Goal: Task Accomplishment & Management: Use online tool/utility

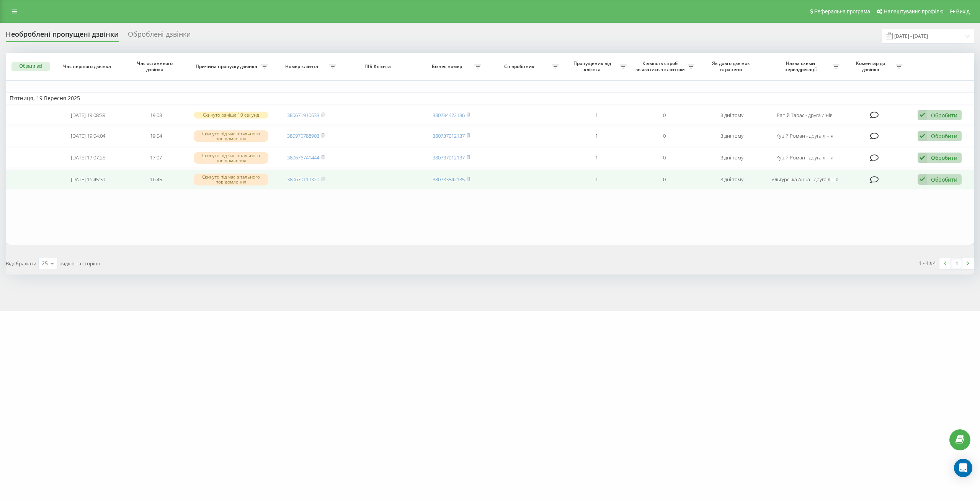
click at [946, 171] on td "Обробити Не вдалося зв'язатися Зв'язався з клієнтом за допомогою іншого каналу …" at bounding box center [940, 180] width 68 height 20
click at [942, 179] on div "Обробити" at bounding box center [944, 179] width 26 height 7
click at [872, 203] on span "Зв'язався з клієнтом за допомогою іншого каналу" at bounding box center [889, 205] width 131 height 7
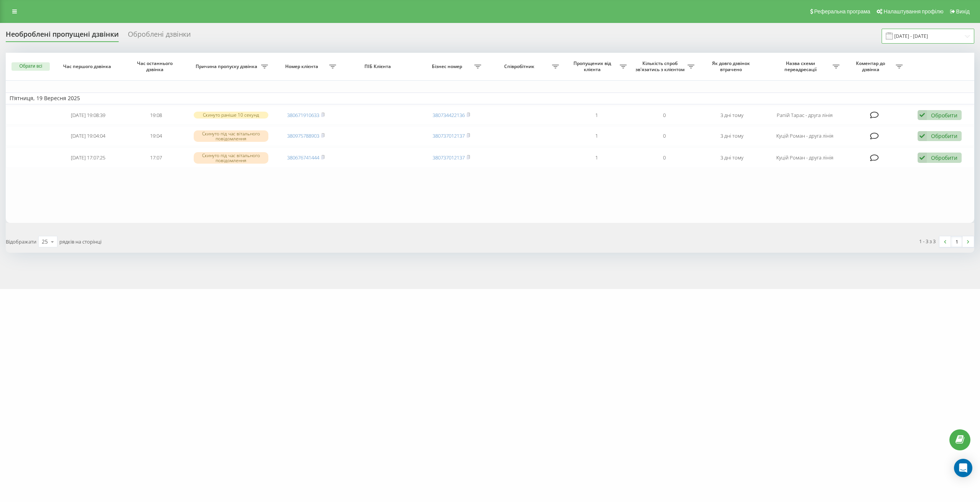
click at [928, 36] on input "19.09.2025 - 19.09.2025" at bounding box center [927, 36] width 93 height 15
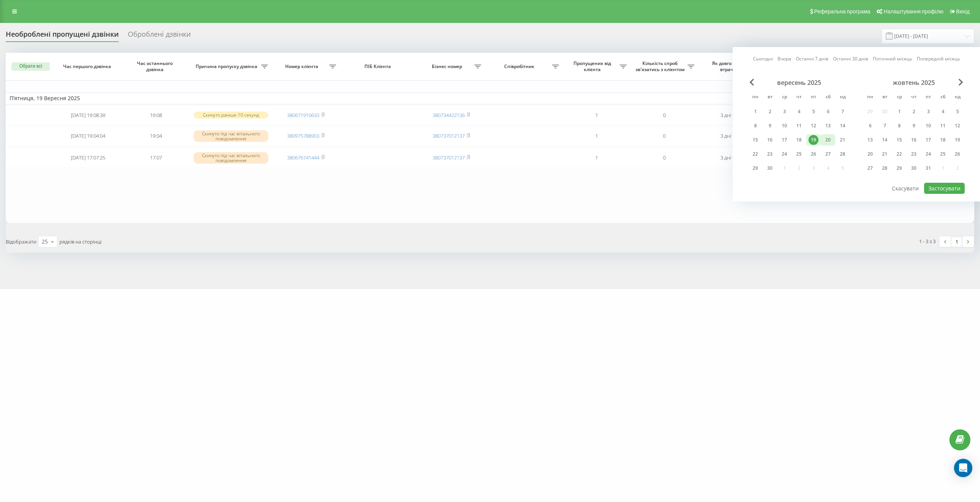
drag, startPoint x: 825, startPoint y: 140, endPoint x: 831, endPoint y: 143, distance: 7.0
click at [826, 140] on div "20" at bounding box center [828, 140] width 10 height 10
click at [942, 191] on button "Застосувати" at bounding box center [944, 188] width 41 height 11
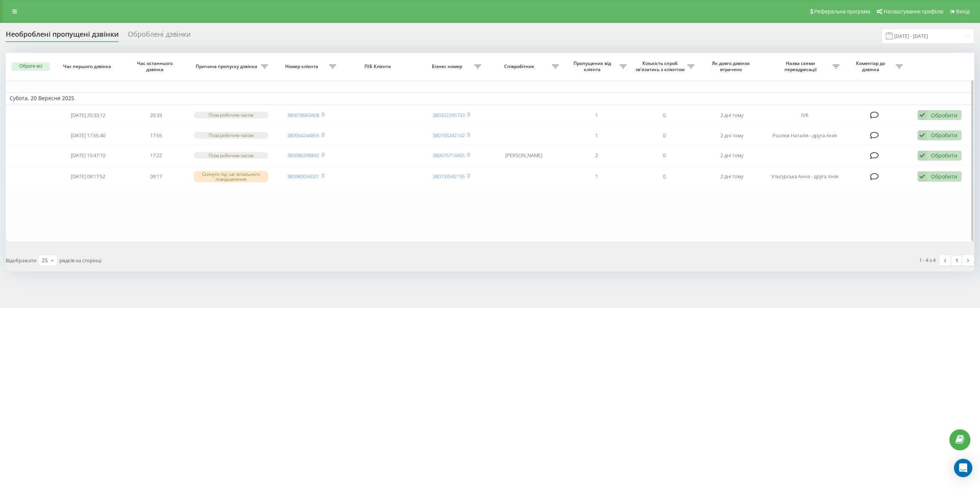
drag, startPoint x: 308, startPoint y: 174, endPoint x: 795, endPoint y: 214, distance: 487.9
click at [777, 213] on table "Субота, 20 Вересня 2025 2025-09-20 20:33:12 20:33 Поза робочим часом 3806789634…" at bounding box center [490, 147] width 968 height 189
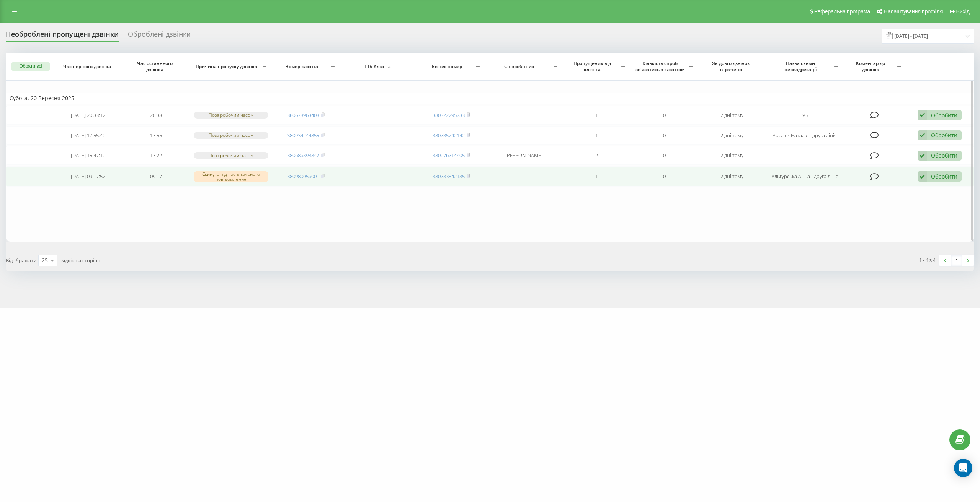
click at [941, 176] on div "Обробити" at bounding box center [944, 176] width 26 height 7
click at [911, 200] on span "Зв'язався з клієнтом за допомогою іншого каналу" at bounding box center [889, 202] width 131 height 7
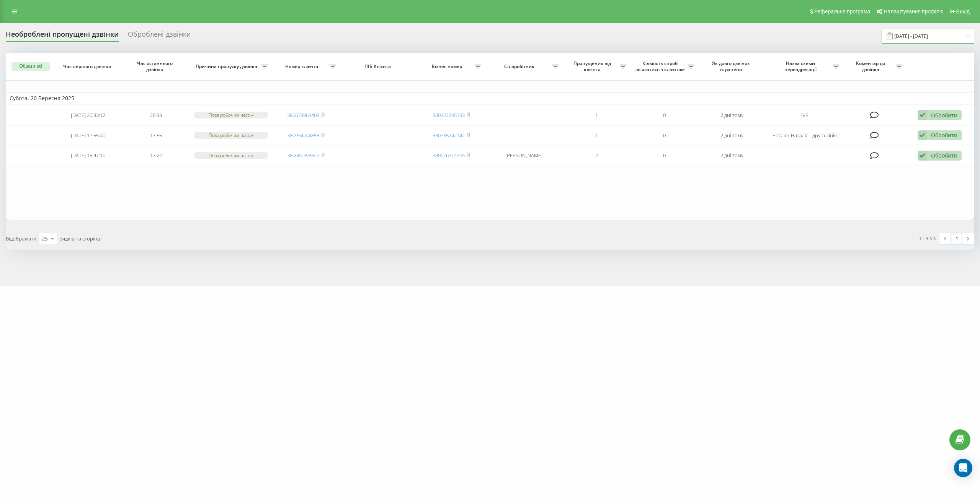
click at [907, 34] on input "20.09.2025 - 20.09.2025" at bounding box center [927, 36] width 93 height 15
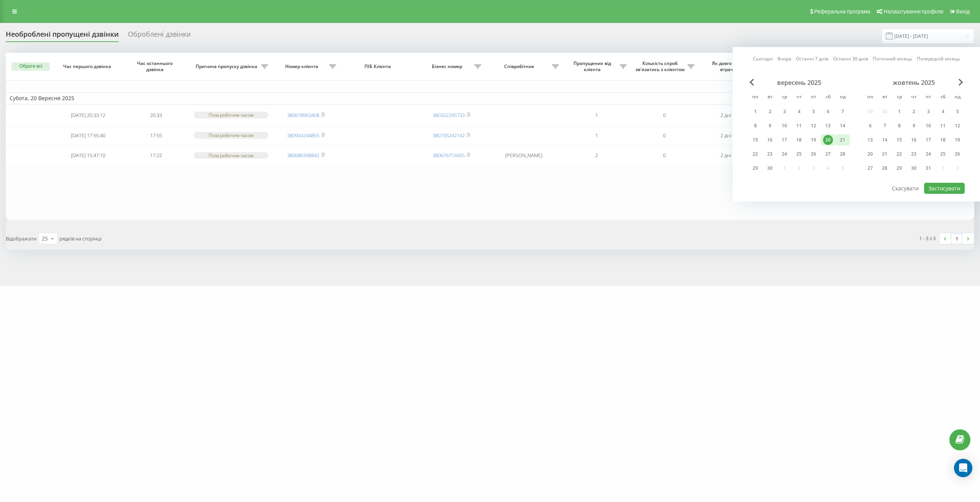
drag, startPoint x: 838, startPoint y: 142, endPoint x: 872, endPoint y: 158, distance: 37.1
click at [839, 142] on div "21" at bounding box center [842, 140] width 10 height 10
click at [943, 185] on button "Застосувати" at bounding box center [944, 188] width 41 height 11
type input "21.09.2025 - 21.09.2025"
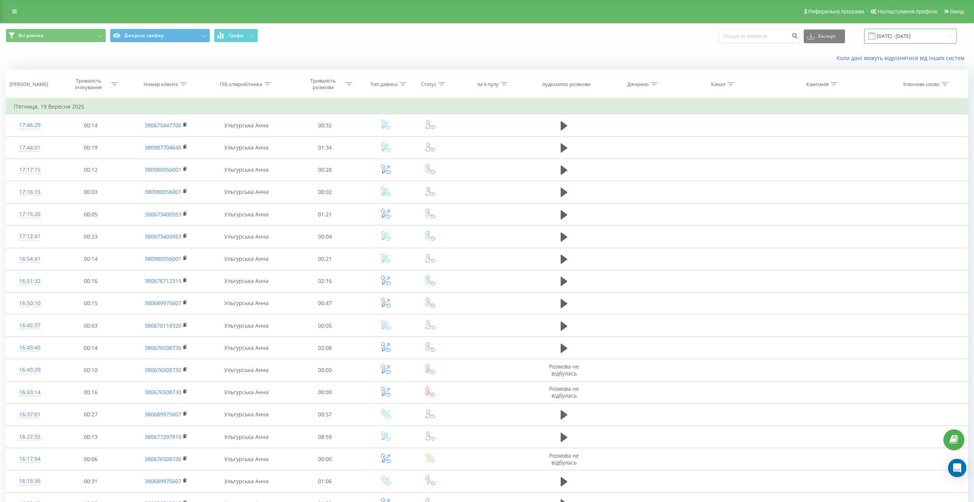
click at [911, 35] on input "[DATE] - [DATE]" at bounding box center [910, 36] width 93 height 15
click at [928, 37] on input "[DATE] - [DATE]" at bounding box center [910, 36] width 93 height 15
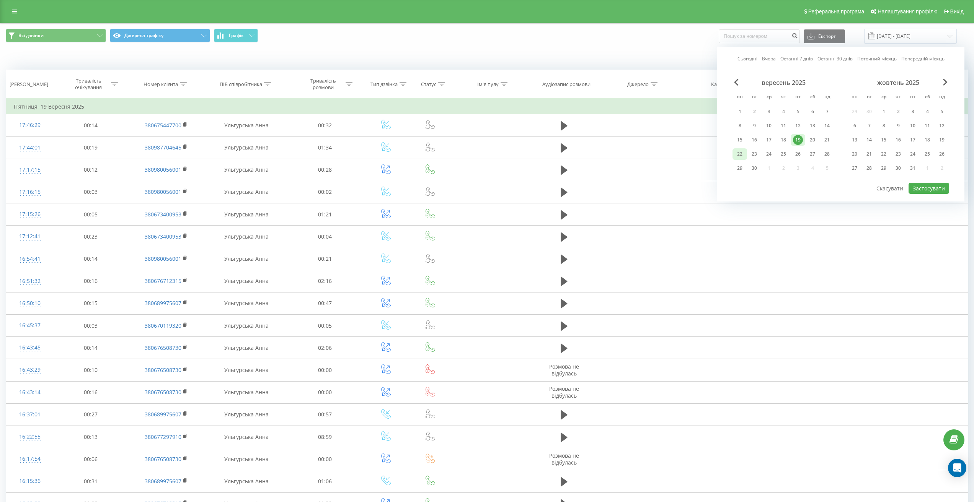
click at [736, 156] on div "22" at bounding box center [740, 154] width 10 height 10
click at [932, 187] on button "Застосувати" at bounding box center [928, 188] width 41 height 11
type input "[DATE] - [DATE]"
